Goal: Task Accomplishment & Management: Use online tool/utility

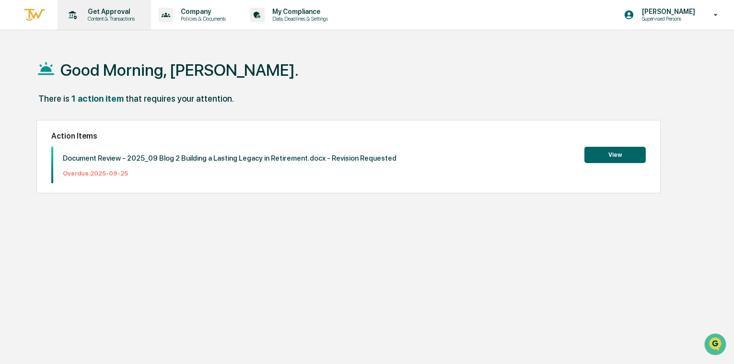
click at [120, 10] on p "Get Approval" at bounding box center [109, 12] width 59 height 8
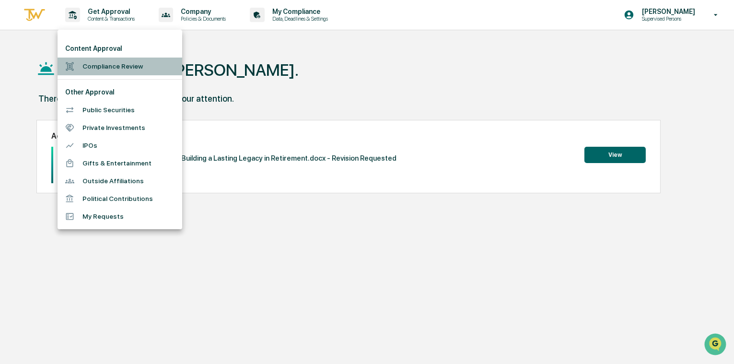
click at [127, 65] on li "Compliance Review" at bounding box center [120, 67] width 125 height 18
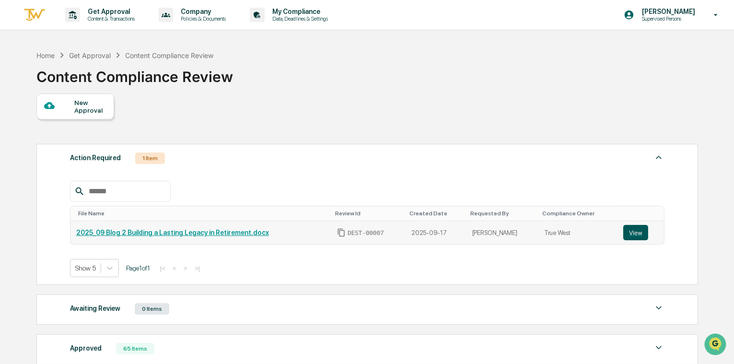
click at [626, 233] on button "View" at bounding box center [635, 232] width 25 height 15
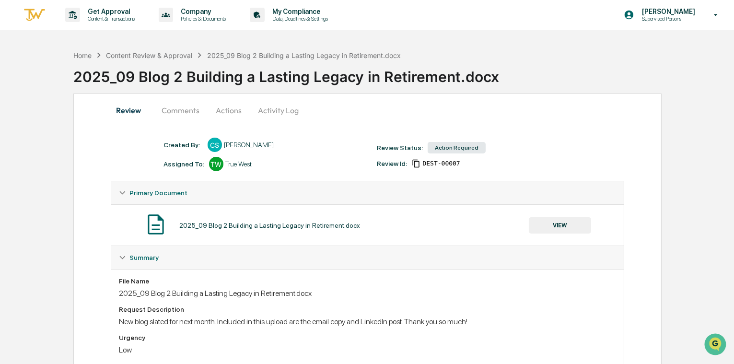
click at [191, 108] on button "Comments" at bounding box center [180, 110] width 53 height 23
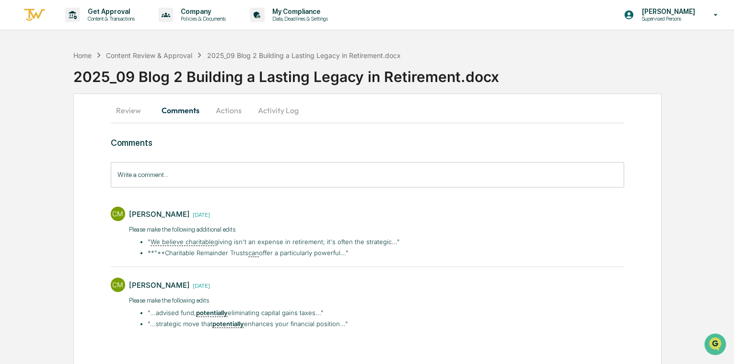
scroll to position [5, 0]
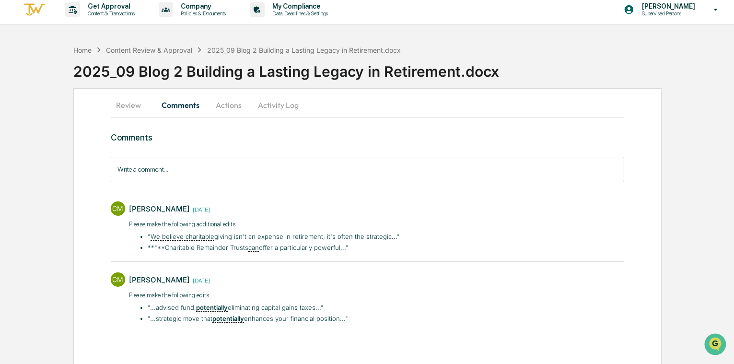
click at [225, 101] on button "Actions" at bounding box center [228, 104] width 43 height 23
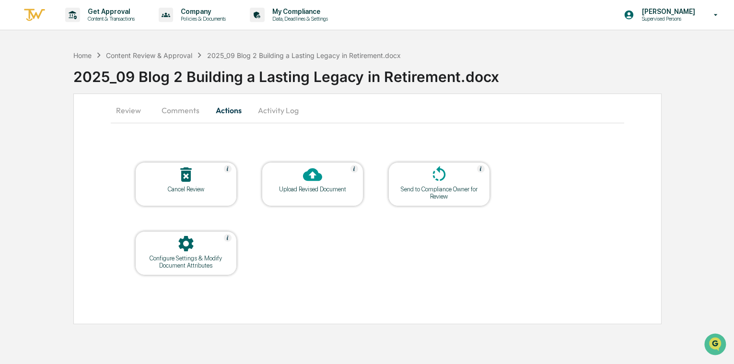
click at [181, 109] on button "Comments" at bounding box center [180, 110] width 53 height 23
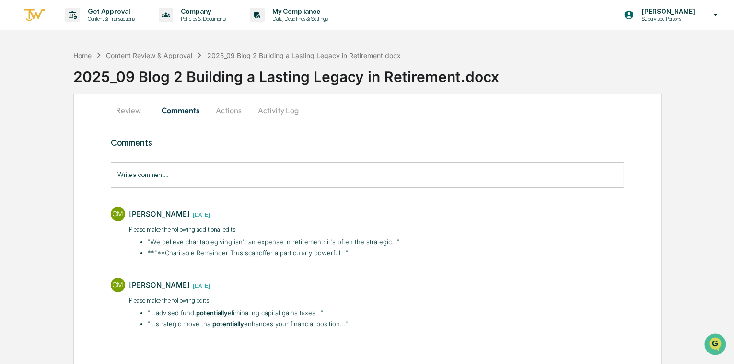
click at [296, 112] on button "Activity Log" at bounding box center [278, 110] width 56 height 23
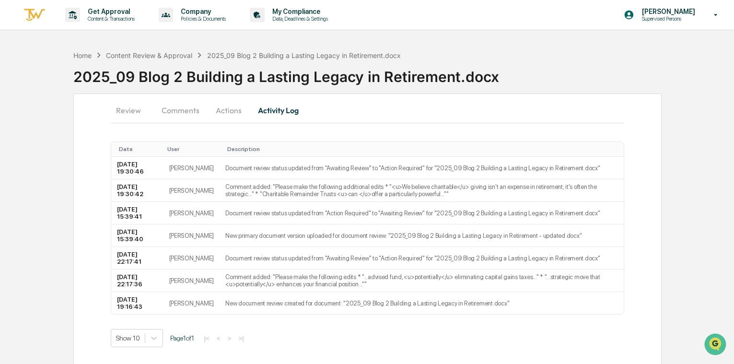
click at [160, 105] on button "Comments" at bounding box center [180, 110] width 53 height 23
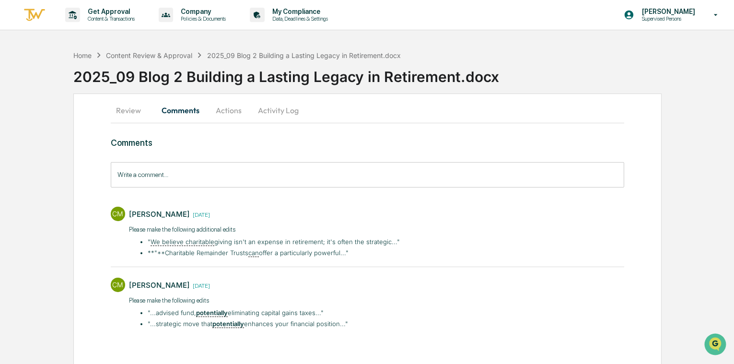
click at [128, 113] on button "Review" at bounding box center [132, 110] width 43 height 23
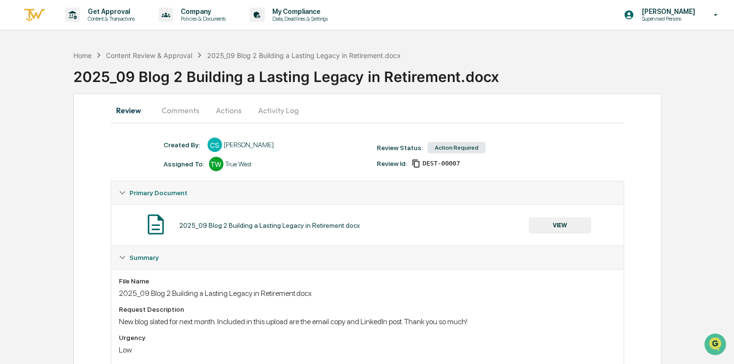
click at [300, 107] on button "Activity Log" at bounding box center [278, 110] width 56 height 23
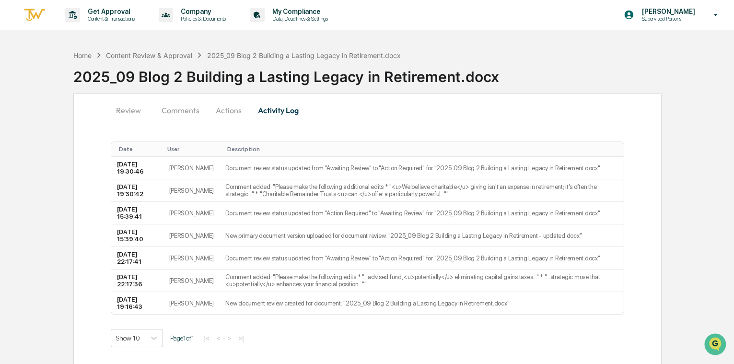
click at [214, 114] on button "Actions" at bounding box center [228, 110] width 43 height 23
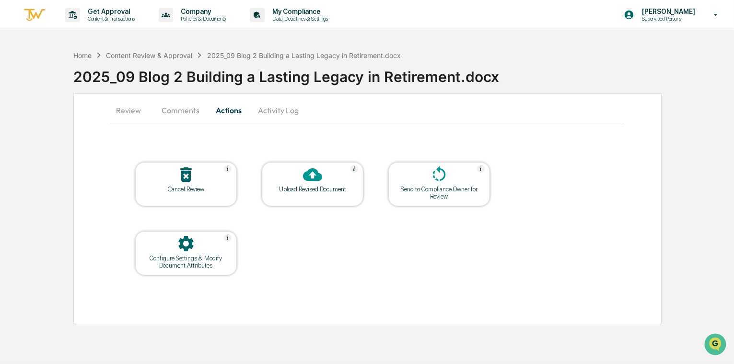
click at [131, 117] on button "Review" at bounding box center [132, 110] width 43 height 23
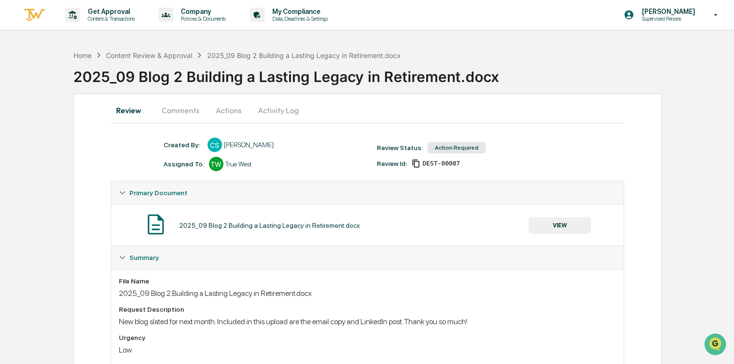
click at [162, 113] on button "Comments" at bounding box center [180, 110] width 53 height 23
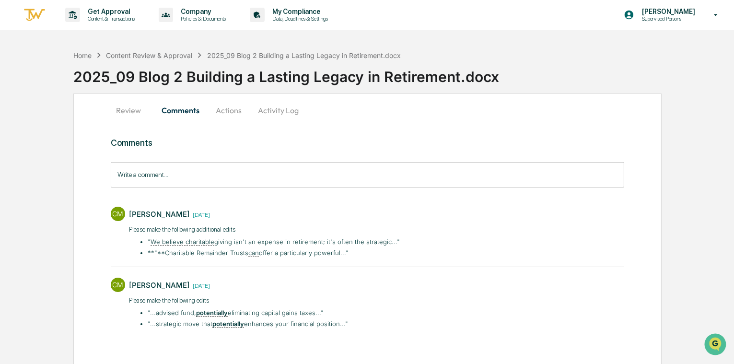
click at [226, 116] on button "Actions" at bounding box center [228, 110] width 43 height 23
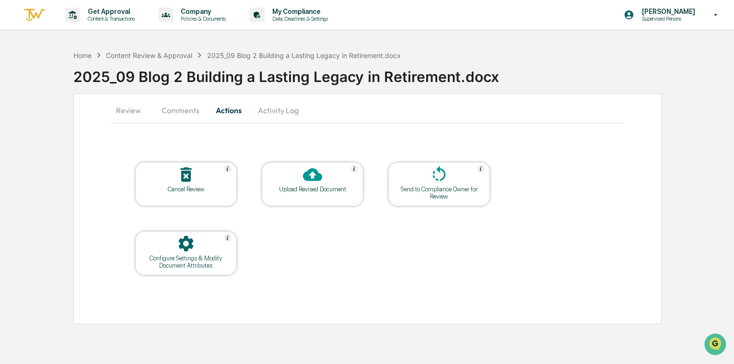
click at [274, 104] on button "Activity Log" at bounding box center [278, 110] width 56 height 23
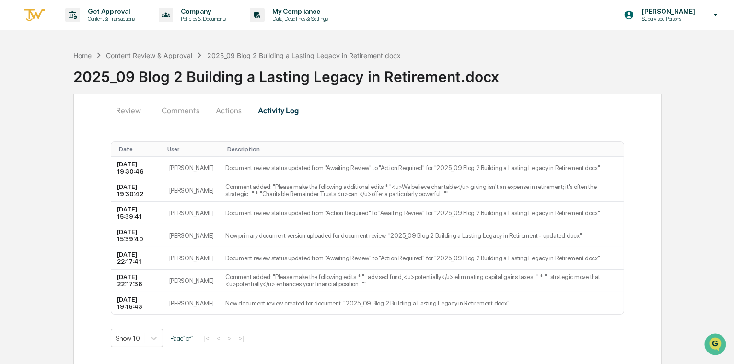
click at [211, 107] on button "Actions" at bounding box center [228, 110] width 43 height 23
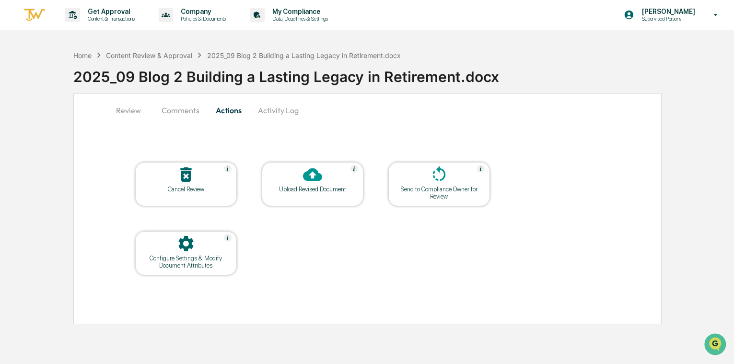
click at [131, 108] on button "Review" at bounding box center [132, 110] width 43 height 23
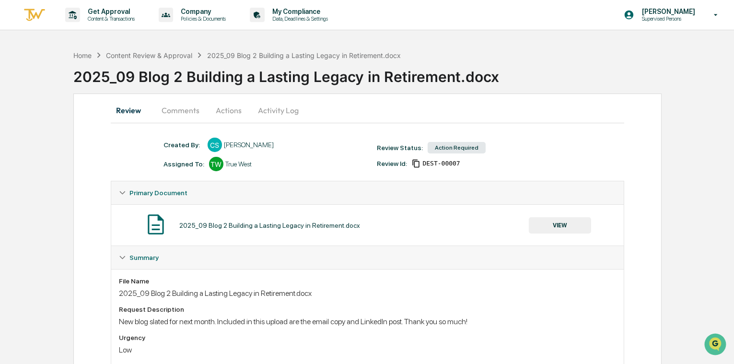
click at [150, 108] on button "Review" at bounding box center [132, 110] width 43 height 23
click at [169, 110] on button "Comments" at bounding box center [180, 110] width 53 height 23
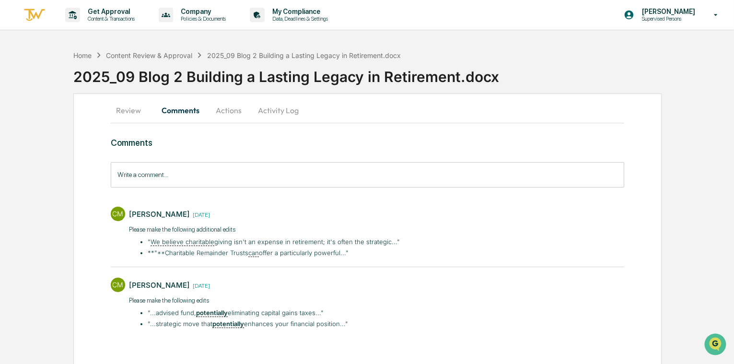
click at [130, 113] on button "Review" at bounding box center [132, 110] width 43 height 23
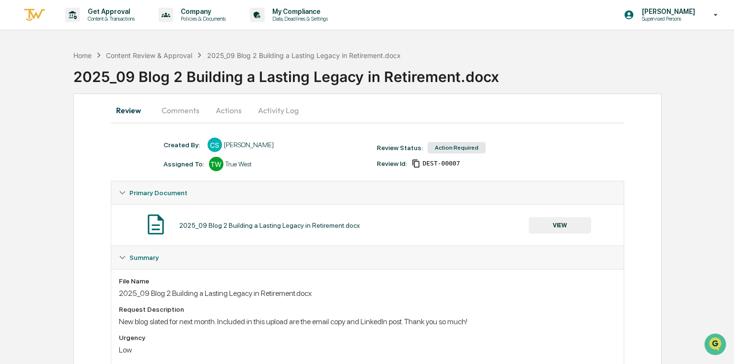
click at [170, 110] on button "Comments" at bounding box center [180, 110] width 53 height 23
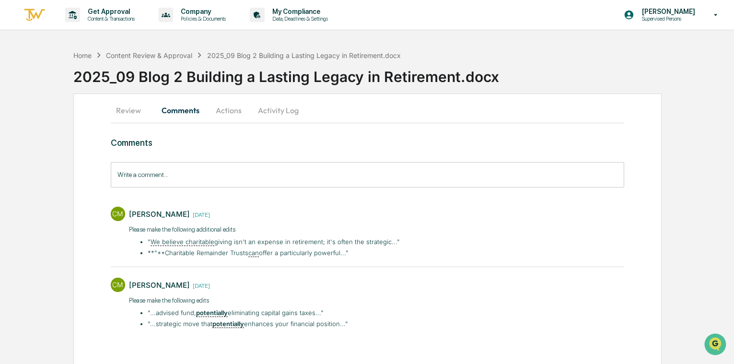
click at [216, 110] on button "Actions" at bounding box center [228, 110] width 43 height 23
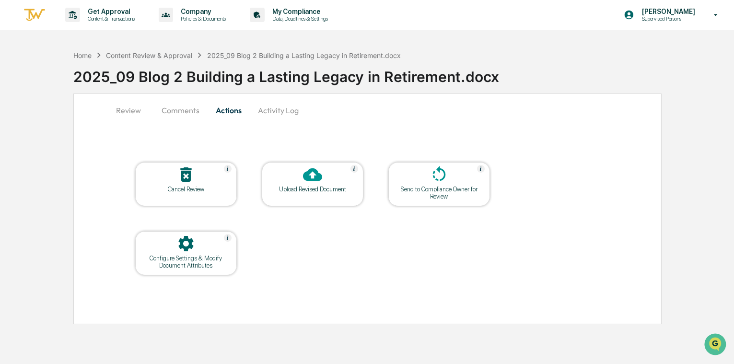
click at [280, 108] on button "Activity Log" at bounding box center [278, 110] width 56 height 23
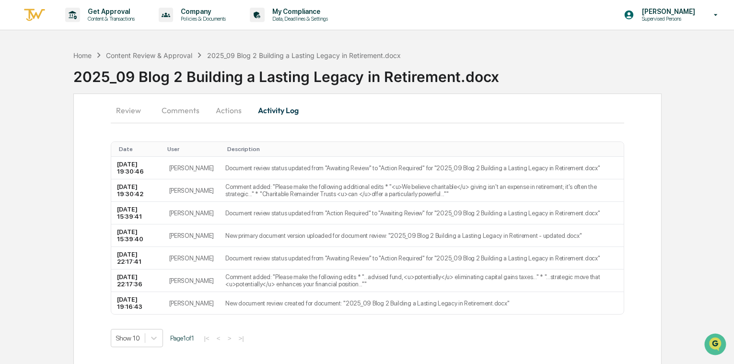
click at [183, 116] on button "Comments" at bounding box center [180, 110] width 53 height 23
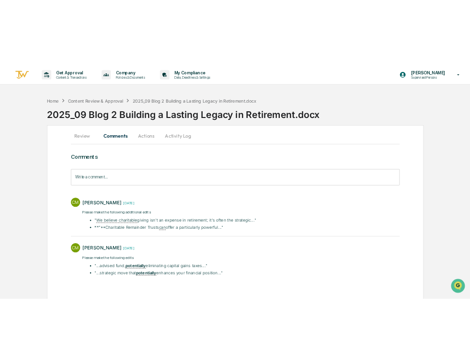
scroll to position [5, 0]
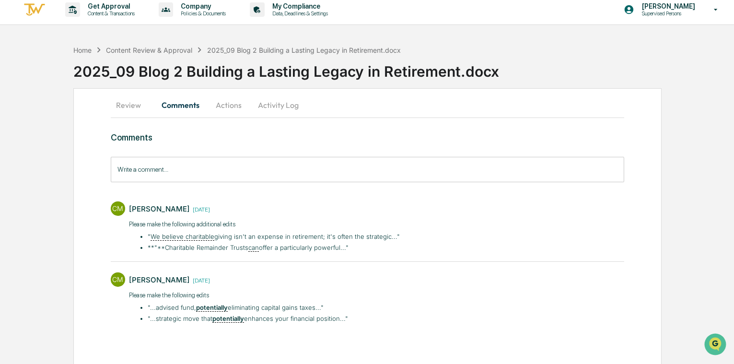
drag, startPoint x: 186, startPoint y: 279, endPoint x: 223, endPoint y: 278, distance: 36.9
click at [224, 278] on div "Carliss Marshall 3 weeks ago" at bounding box center [239, 279] width 220 height 15
click at [223, 278] on div "Carliss Marshall 3 weeks ago" at bounding box center [239, 279] width 220 height 15
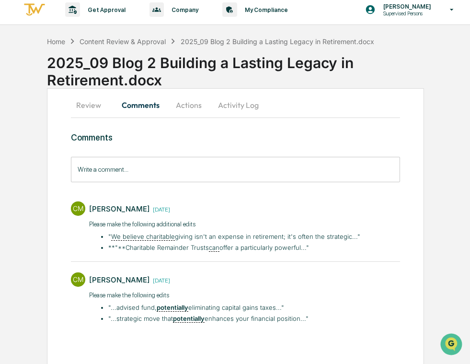
click at [93, 105] on button "Review" at bounding box center [92, 104] width 43 height 23
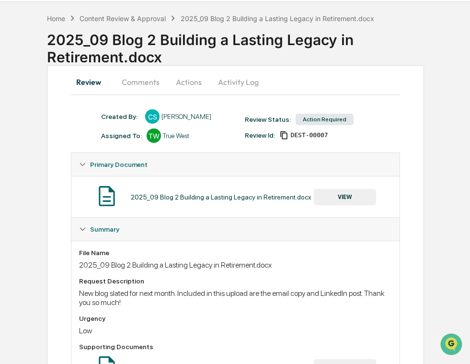
scroll to position [0, 0]
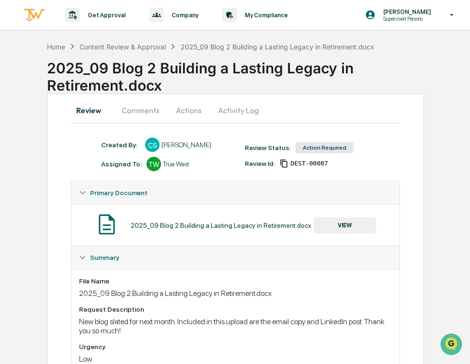
click at [131, 103] on button "Comments" at bounding box center [140, 110] width 53 height 23
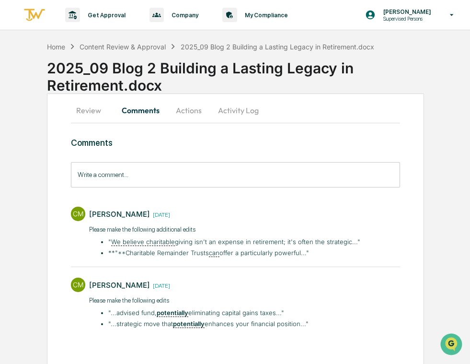
click at [187, 104] on button "Actions" at bounding box center [188, 110] width 43 height 23
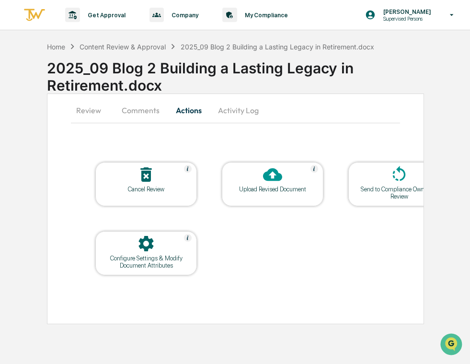
click at [272, 182] on icon at bounding box center [272, 174] width 19 height 19
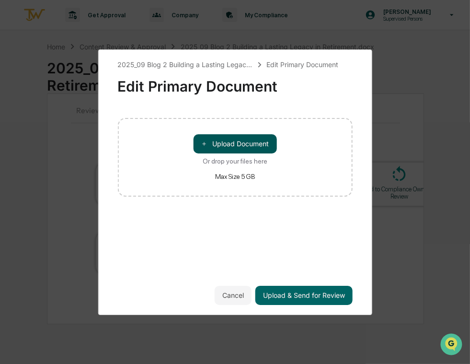
click at [240, 146] on button "＋ Upload Document" at bounding box center [235, 143] width 83 height 19
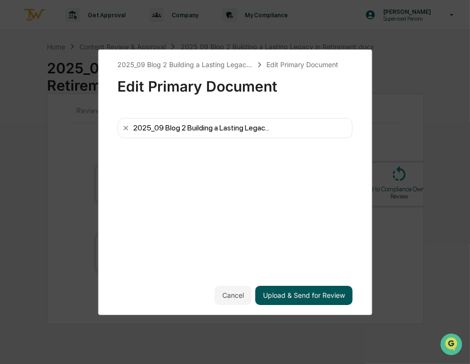
click at [328, 289] on button "Upload & Send for Review" at bounding box center [303, 295] width 97 height 19
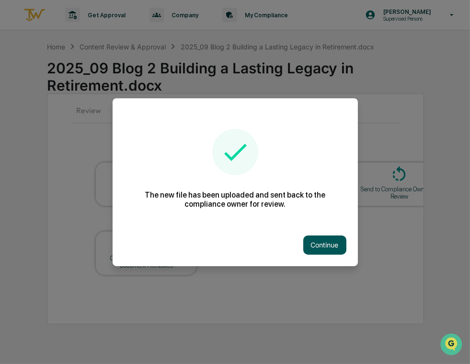
click at [313, 248] on button "Continue" at bounding box center [324, 244] width 43 height 19
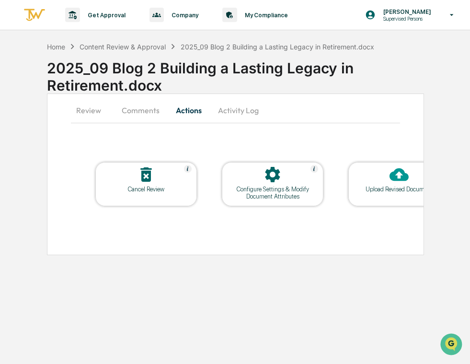
click at [246, 118] on button "Activity Log" at bounding box center [238, 110] width 56 height 23
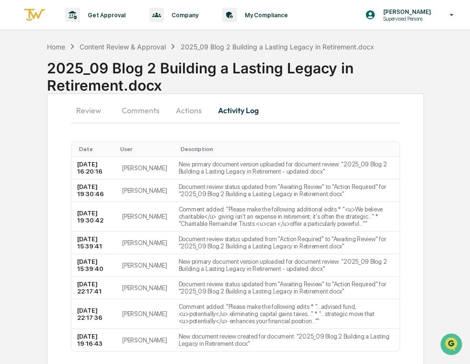
click at [142, 112] on button "Comments" at bounding box center [140, 110] width 53 height 23
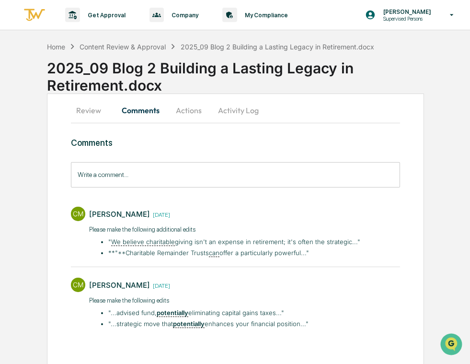
click at [101, 110] on button "Review" at bounding box center [92, 110] width 43 height 23
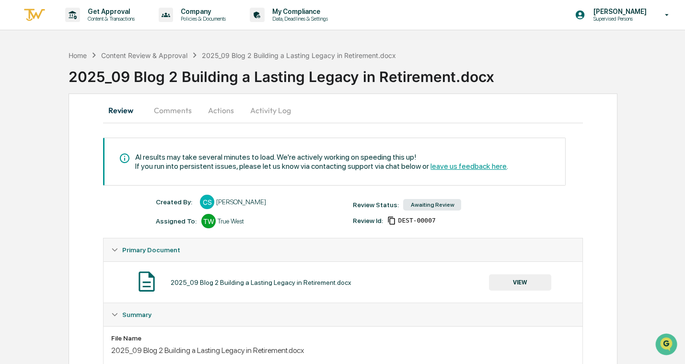
click at [608, 113] on div "Review Comments Actions Activity Log AI results may take several minutes to loa…" at bounding box center [343, 303] width 549 height 420
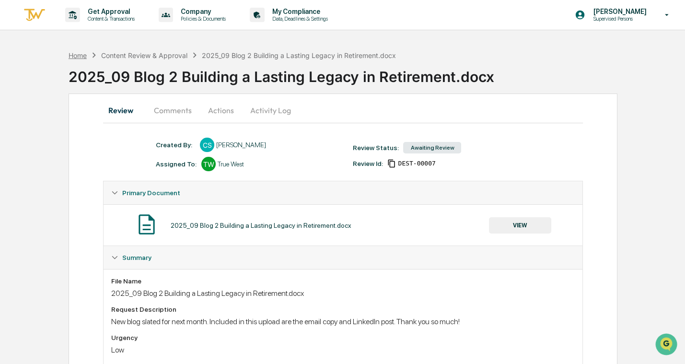
click at [82, 54] on div "Home" at bounding box center [78, 55] width 18 height 8
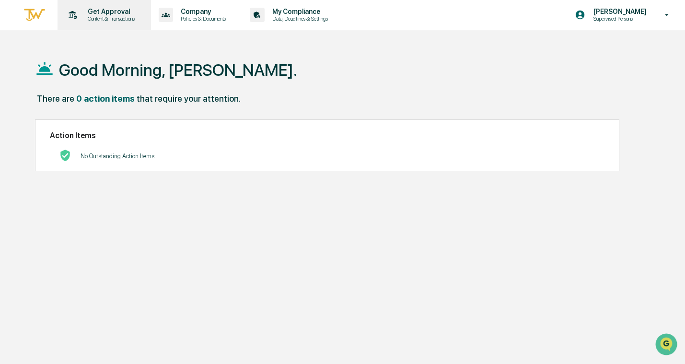
click at [116, 16] on p "Content & Transactions" at bounding box center [109, 18] width 59 height 7
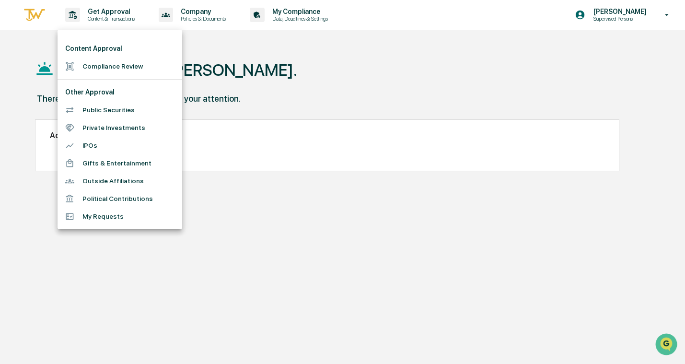
click at [139, 76] on ul "Content Approval Compliance Review Other Approval Public Securities Private Inv…" at bounding box center [120, 129] width 125 height 199
click at [139, 69] on li "Compliance Review" at bounding box center [120, 67] width 125 height 18
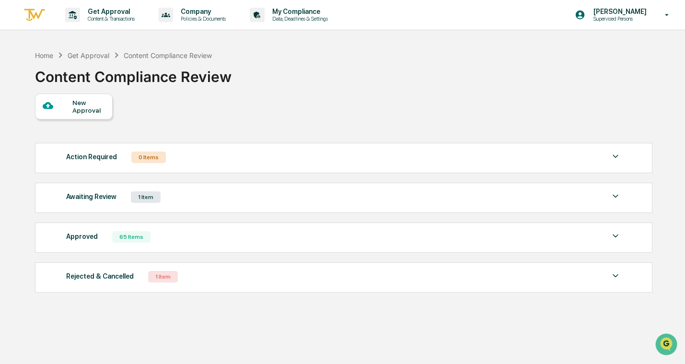
click at [311, 185] on div "Awaiting Review 1 Item File Name Review Id Created Date Requested By Compliance…" at bounding box center [343, 198] width 617 height 30
click at [329, 198] on div "Awaiting Review 1 Item" at bounding box center [343, 196] width 555 height 13
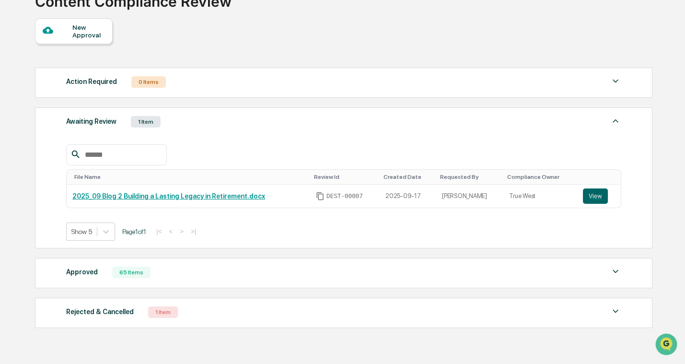
scroll to position [103, 0]
